Goal: Obtain resource: Download file/media

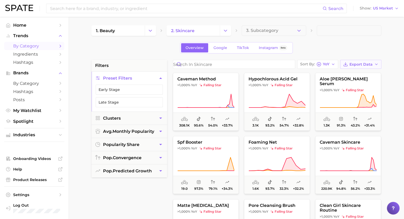
click at [371, 65] on span "Export Data" at bounding box center [360, 64] width 23 height 4
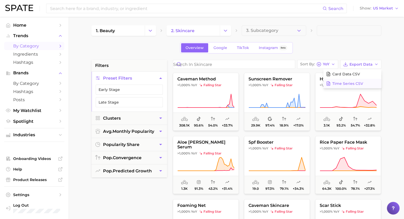
click at [355, 81] on span "Time Series CSV" at bounding box center [347, 83] width 31 height 4
click at [364, 82] on button "Time Series CSV" at bounding box center [352, 83] width 58 height 9
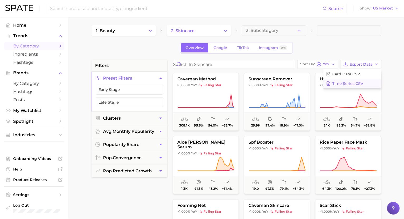
click at [364, 82] on button "Time Series CSV" at bounding box center [352, 83] width 58 height 9
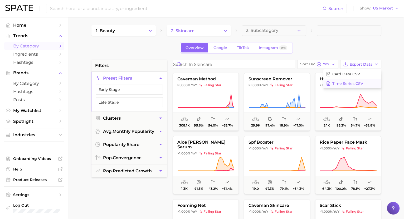
click at [364, 82] on button "Time Series CSV" at bounding box center [352, 83] width 58 height 9
click at [359, 84] on span "Time Series CSV" at bounding box center [347, 83] width 31 height 4
click at [358, 84] on span "Time Series CSV" at bounding box center [347, 83] width 31 height 4
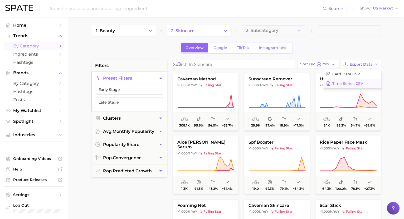
click at [358, 84] on span "Time Series CSV" at bounding box center [347, 83] width 31 height 4
click at [358, 83] on span "Time Series CSV" at bounding box center [347, 83] width 31 height 4
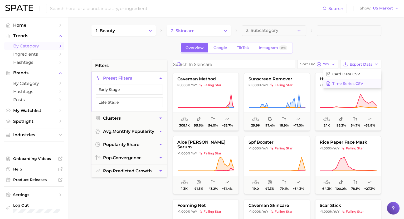
click at [358, 83] on span "Time Series CSV" at bounding box center [347, 83] width 31 height 4
click at [359, 83] on span "Time Series CSV" at bounding box center [347, 83] width 31 height 4
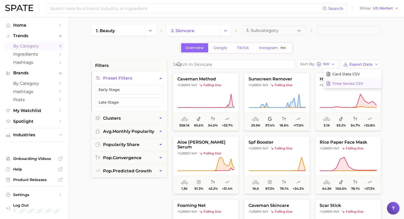
click at [359, 83] on span "Time Series CSV" at bounding box center [347, 83] width 31 height 4
click at [360, 83] on span "Time Series CSV" at bounding box center [347, 83] width 31 height 4
click at [362, 83] on span "Time Series CSV" at bounding box center [347, 83] width 31 height 4
click at [362, 83] on button "Time Series CSV" at bounding box center [352, 83] width 58 height 9
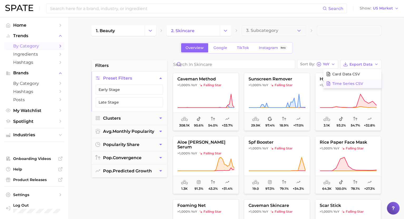
click at [362, 83] on button "Time Series CSV" at bounding box center [352, 83] width 58 height 9
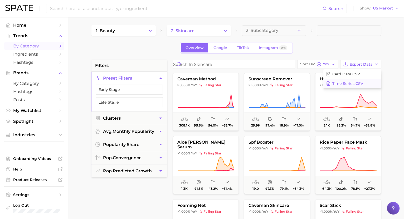
click at [362, 83] on button "Time Series CSV" at bounding box center [352, 83] width 58 height 9
click at [360, 83] on span "Time Series CSV" at bounding box center [347, 83] width 31 height 4
click at [401, 105] on main "1. beauty 2. skincare 3. Subcategory Overview Google TikTok Instagram Beta filt…" at bounding box center [235, 216] width 335 height 399
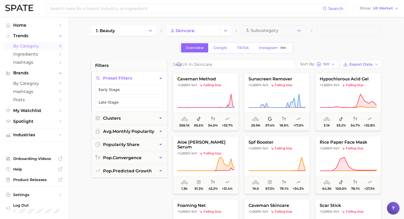
click at [398, 106] on main "1. beauty 2. skincare 3. Subcategory Overview Google TikTok Instagram Beta filt…" at bounding box center [235, 216] width 335 height 399
click at [355, 46] on div "Overview Google TikTok Instagram Beta" at bounding box center [236, 47] width 290 height 11
click at [138, 88] on button "Early Stage" at bounding box center [129, 90] width 67 height 10
